Goal: Task Accomplishment & Management: Manage account settings

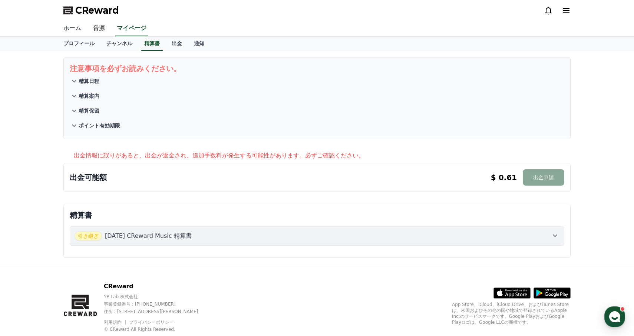
click at [76, 33] on link "ホーム" at bounding box center [72, 29] width 30 height 16
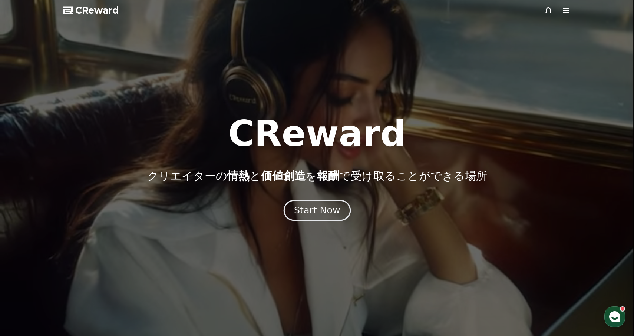
click at [311, 206] on div "Start Now" at bounding box center [317, 210] width 46 height 13
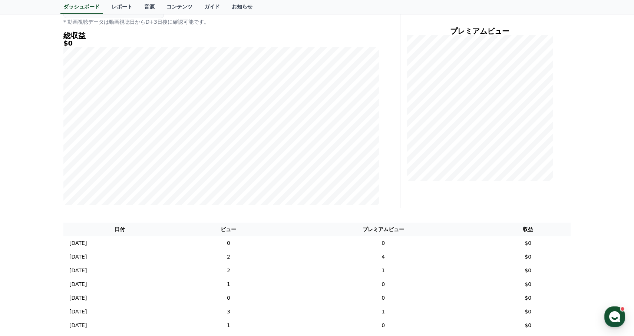
scroll to position [88, 0]
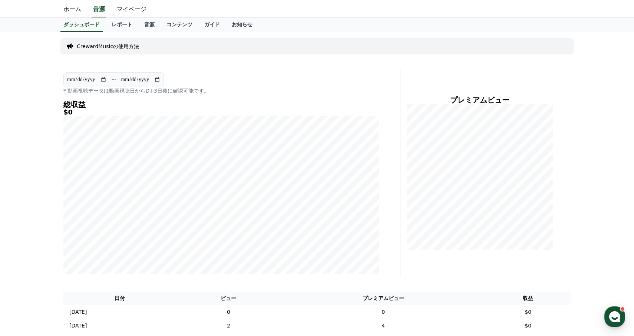
scroll to position [21, 0]
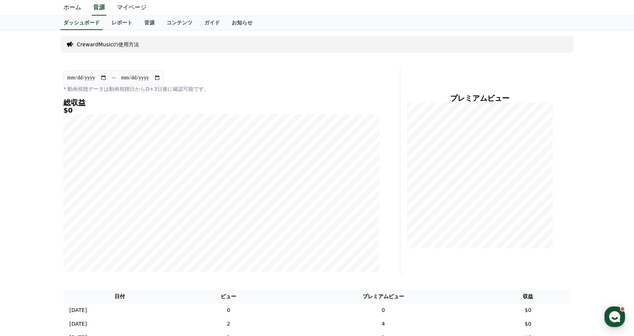
click at [140, 79] on input "**********" at bounding box center [140, 78] width 40 height 8
click at [150, 86] on p "* 動画視聴データは動画視聴日からD+3日後に確認可能です。" at bounding box center [221, 88] width 316 height 7
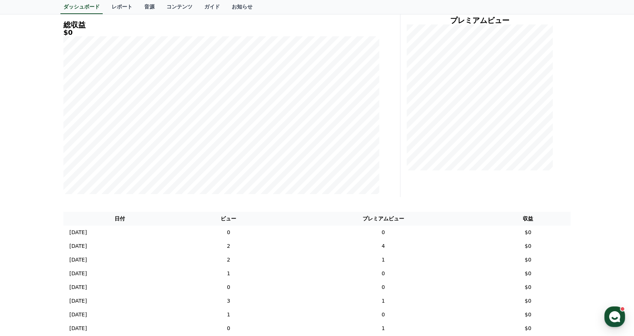
scroll to position [0, 0]
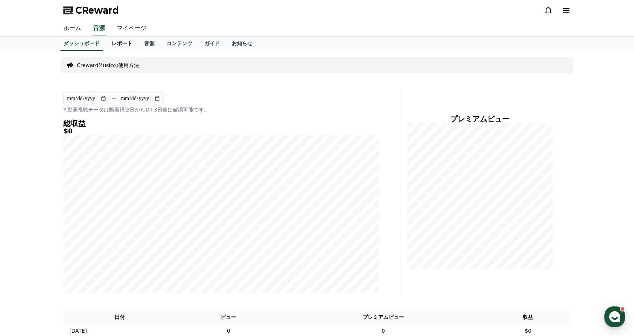
click at [127, 48] on link "レポート" at bounding box center [122, 44] width 33 height 14
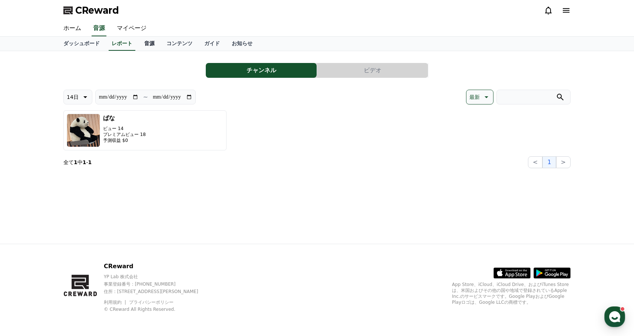
click at [156, 40] on link "音源" at bounding box center [149, 44] width 22 height 14
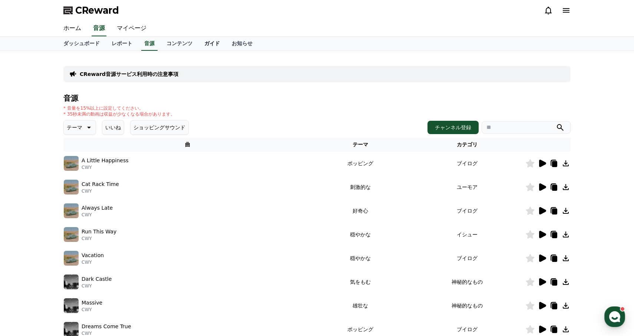
click at [198, 40] on link "ガイド" at bounding box center [211, 44] width 27 height 14
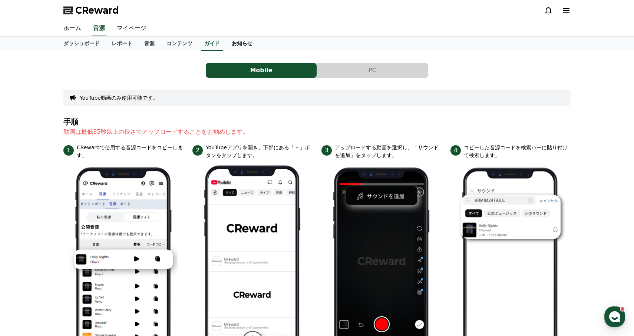
click at [248, 41] on link "お知らせ" at bounding box center [242, 44] width 33 height 14
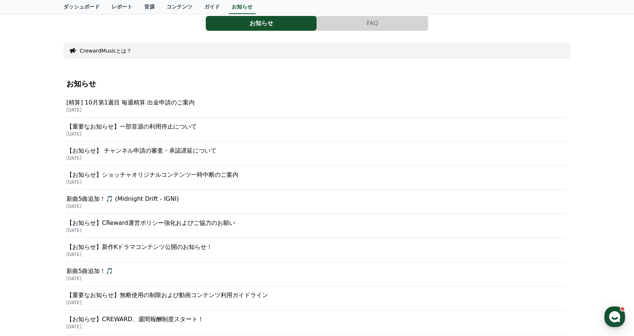
scroll to position [46, 0]
click at [219, 107] on p "[精算] 10月第1週目 毎週精算 出金申請のご案内" at bounding box center [316, 103] width 501 height 9
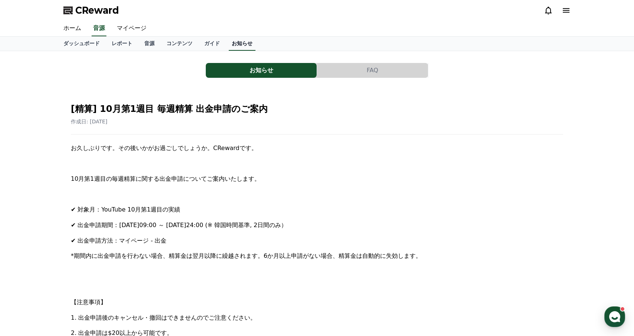
click at [248, 37] on link "お知らせ" at bounding box center [242, 44] width 27 height 14
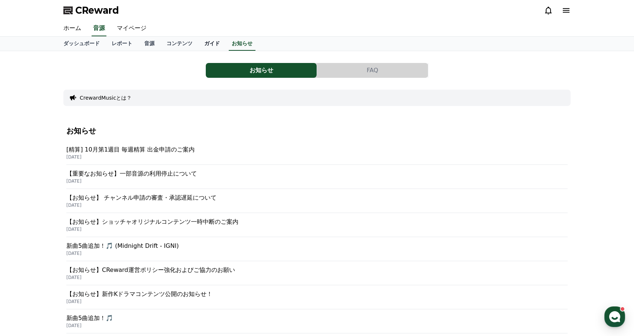
click at [212, 40] on link "ガイド" at bounding box center [211, 44] width 27 height 14
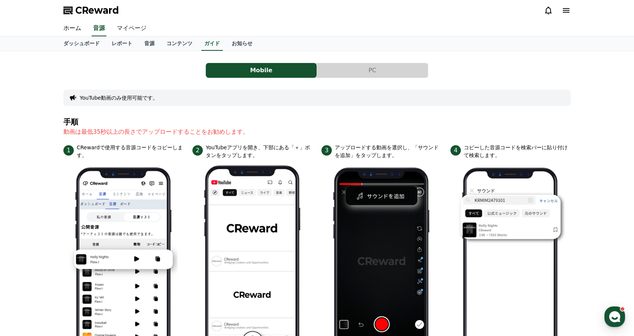
click at [136, 22] on link "マイページ" at bounding box center [132, 29] width 42 height 16
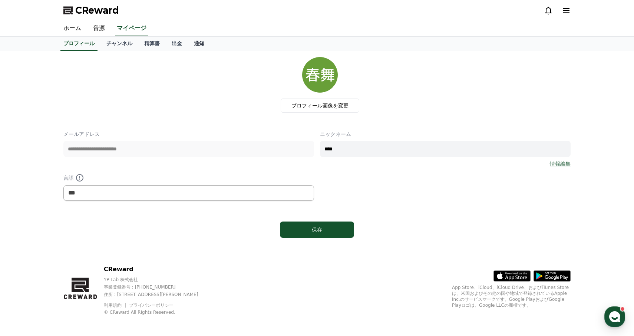
click at [203, 48] on link "通知" at bounding box center [199, 44] width 22 height 14
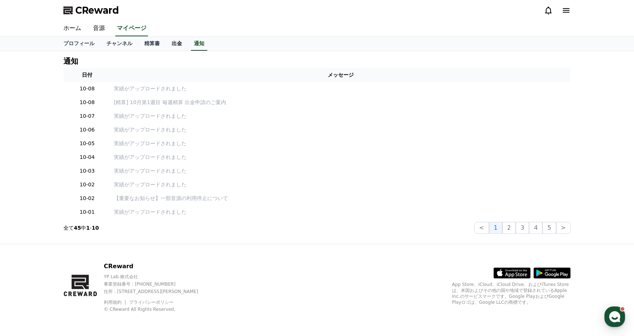
click at [167, 42] on link "出金" at bounding box center [177, 44] width 22 height 14
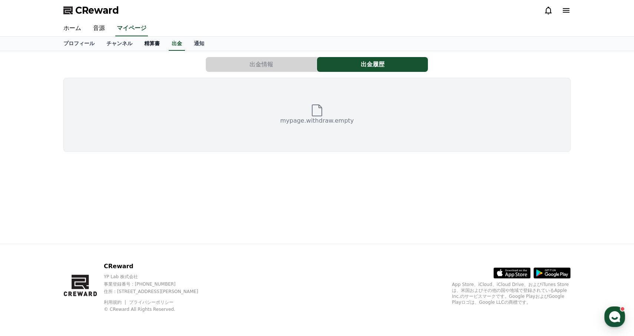
click at [151, 40] on link "精算書" at bounding box center [151, 44] width 27 height 14
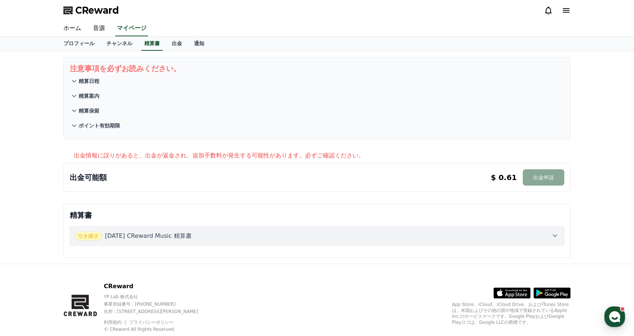
click at [179, 52] on div "注意事項を必ずお読みください。 精算日程 精算案内 精算保留 ポイント有効期限 出金情報に誤りがあると、出金が返金され、追加手数料が発生する可能性があります。…" at bounding box center [316, 157] width 519 height 213
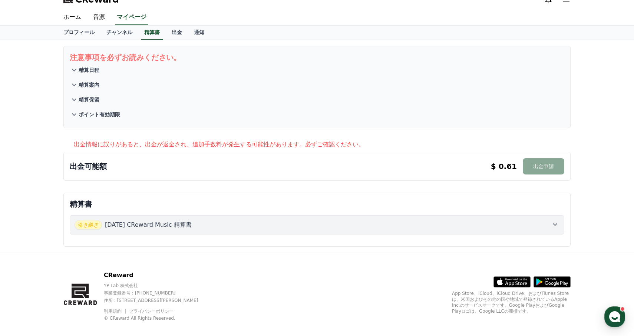
scroll to position [17, 0]
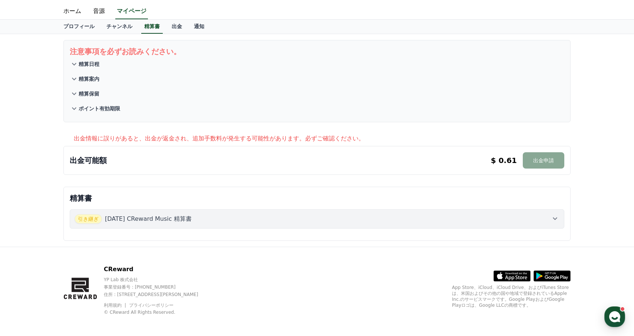
click at [181, 155] on div "出金可能額 $ 0.61 出金申請 $ 0.61 出金申請" at bounding box center [317, 160] width 494 height 16
click at [99, 63] on button "精算日程" at bounding box center [317, 64] width 494 height 15
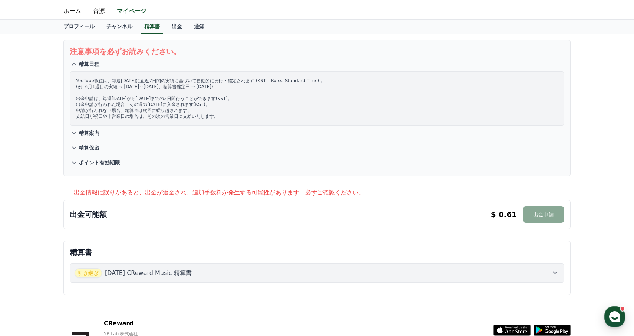
click at [100, 63] on button "精算日程" at bounding box center [317, 64] width 494 height 15
click at [99, 126] on button "精算案内" at bounding box center [317, 133] width 494 height 15
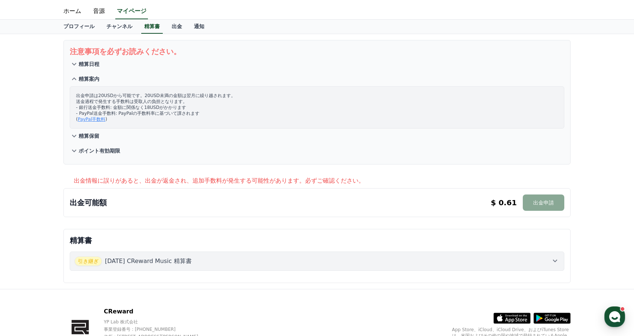
click at [99, 72] on button "精算案内" at bounding box center [317, 79] width 494 height 15
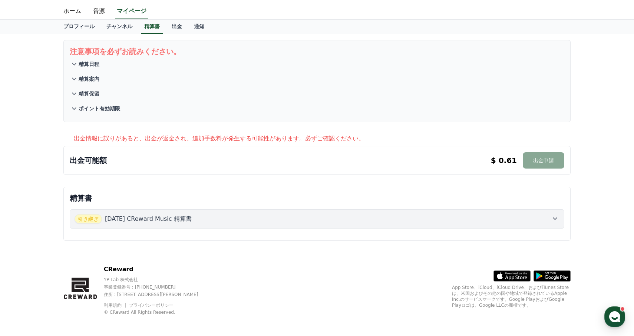
click at [98, 83] on button "精算案内" at bounding box center [317, 79] width 494 height 15
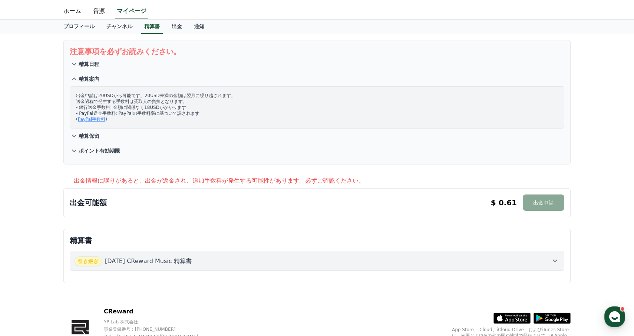
drag, startPoint x: 146, startPoint y: 95, endPoint x: 137, endPoint y: 95, distance: 9.3
click at [137, 95] on p "出金申請は20USDから可能です。20USD未満の金額は翌月に繰り越されます。 送金過程で発生する手数料は受取人の負担となります。 - 銀行送金手数料: 金額…" at bounding box center [317, 108] width 482 height 30
drag, startPoint x: 156, startPoint y: 96, endPoint x: 145, endPoint y: 97, distance: 11.5
click at [145, 97] on p "出金申請は20USDから可能です。20USD未満の金額は翌月に繰り越されます。 送金過程で発生する手数料は受取人の負担となります。 - 銀行送金手数料: 金額…" at bounding box center [317, 108] width 482 height 30
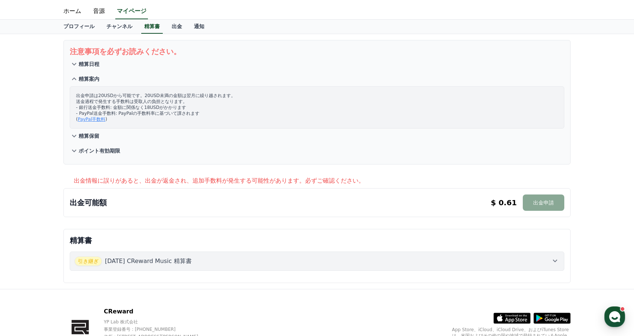
click at [145, 97] on p "出金申請は20USDから可能です。20USD未満の金額は翌月に繰り越されます。 送金過程で発生する手数料は受取人の負担となります。 - 銀行送金手数料: 金額…" at bounding box center [317, 108] width 482 height 30
drag, startPoint x: 145, startPoint y: 97, endPoint x: 160, endPoint y: 97, distance: 14.8
click at [160, 97] on p "出金申請は20USDから可能です。20USD未満の金額は翌月に繰り越されます。 送金過程で発生する手数料は受取人の負担となります。 - 銀行送金手数料: 金額…" at bounding box center [317, 108] width 482 height 30
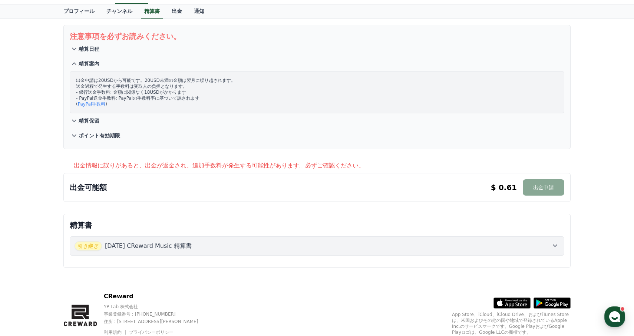
scroll to position [62, 0]
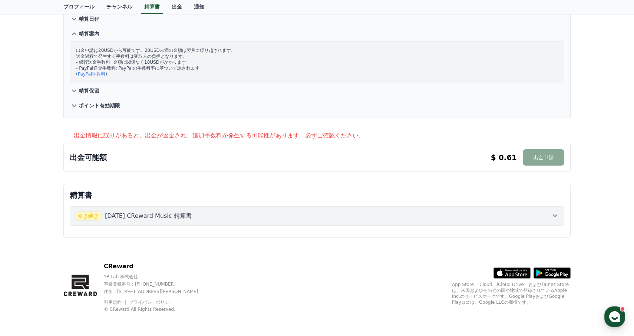
click at [165, 224] on button "引き継ぎ [DATE] CReward Music 精算書" at bounding box center [317, 215] width 494 height 19
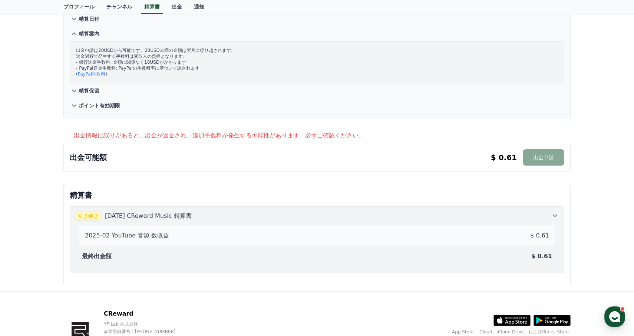
click at [168, 233] on div "2025-02 YouTube 音源 数収益 $ 0.61" at bounding box center [317, 235] width 470 height 15
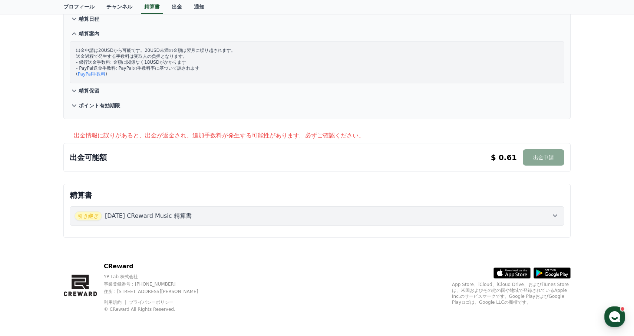
click at [169, 233] on div "精算書 引き継ぎ [DATE] CReward Music 精算書" at bounding box center [316, 211] width 507 height 54
click at [170, 226] on div "引き継ぎ [DATE] CReward Music 精算書" at bounding box center [317, 215] width 494 height 31
